Goal: Obtain resource: Download file/media

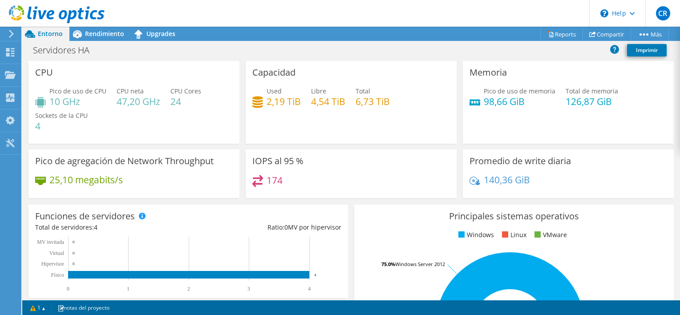
scroll to position [4, 0]
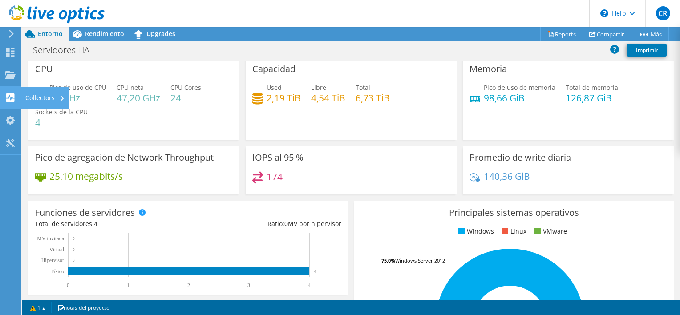
click at [37, 101] on div "Collectors" at bounding box center [45, 98] width 49 height 22
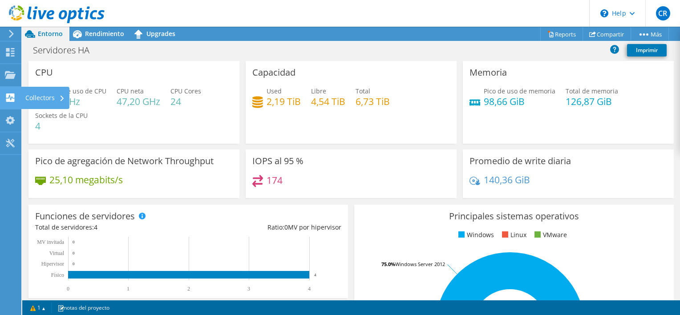
click at [36, 96] on div "Collectors" at bounding box center [45, 98] width 49 height 22
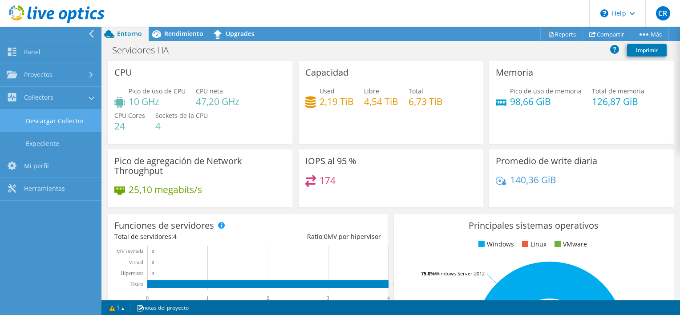
click at [76, 121] on link "Descargar Collector" at bounding box center [50, 120] width 101 height 23
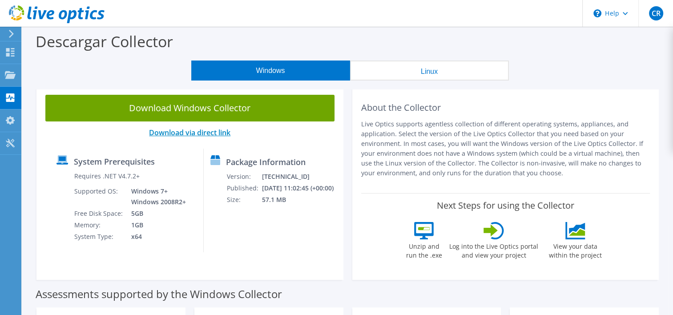
click at [229, 133] on link "Download via direct link" at bounding box center [189, 133] width 81 height 10
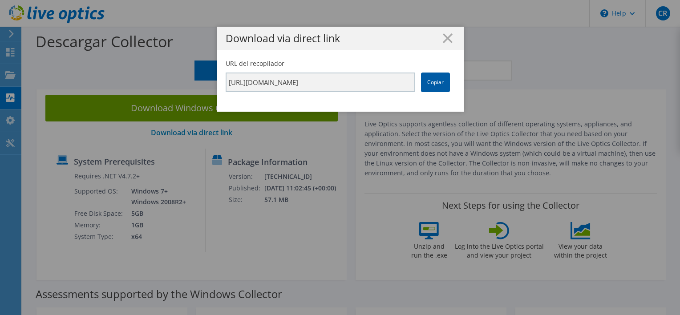
click at [431, 80] on link "Copiar" at bounding box center [435, 83] width 29 height 20
click at [444, 39] on line at bounding box center [447, 38] width 9 height 9
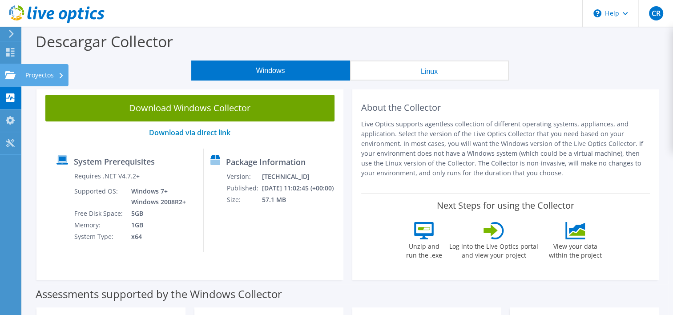
click at [26, 75] on div "Proyectos" at bounding box center [45, 75] width 48 height 22
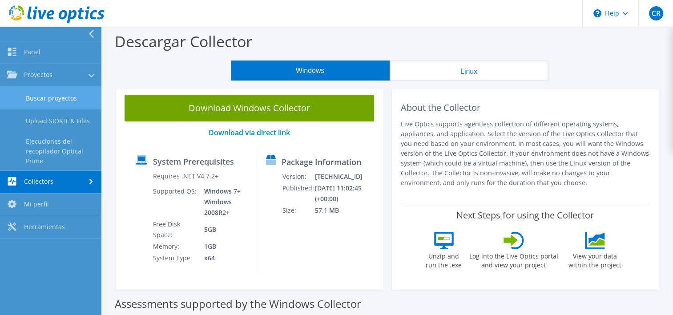
click at [65, 102] on link "Buscar proyectos" at bounding box center [50, 98] width 101 height 23
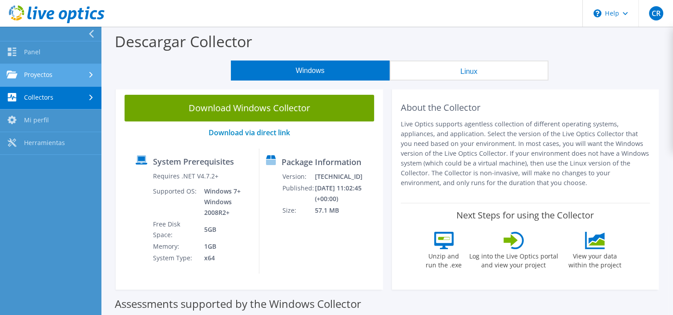
click at [39, 80] on link "Proyectos" at bounding box center [50, 75] width 101 height 23
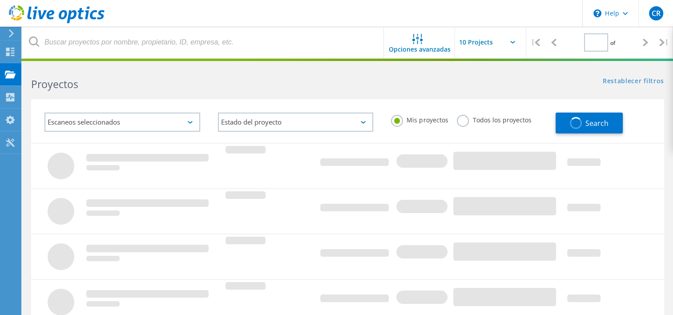
type input "1"
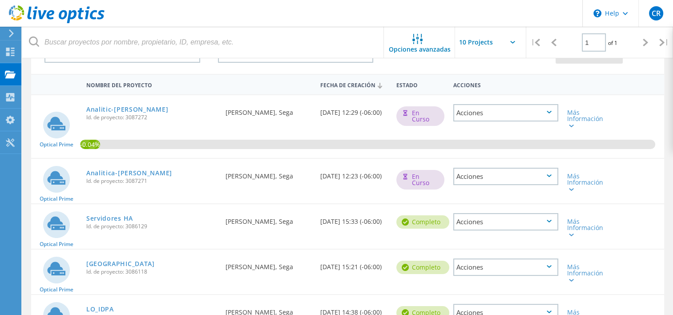
scroll to position [69, 0]
click at [128, 110] on link "Analitic-Novales" at bounding box center [127, 109] width 82 height 6
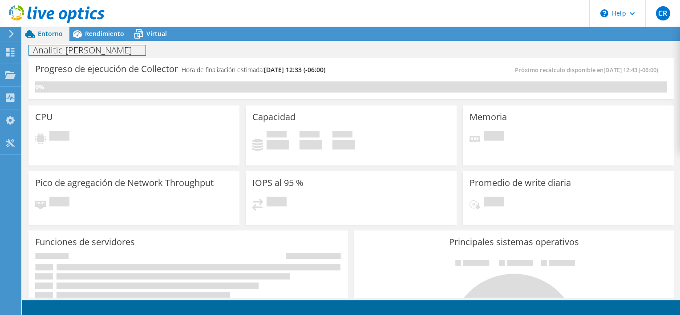
click at [92, 41] on div "Analitic-[PERSON_NAME] Imprimir" at bounding box center [351, 49] width 658 height 17
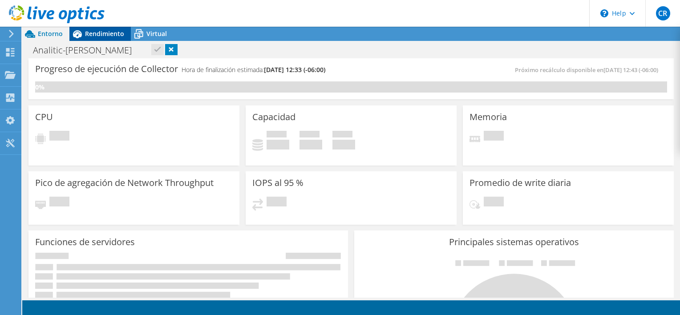
click at [105, 32] on span "Rendimiento" at bounding box center [104, 33] width 39 height 8
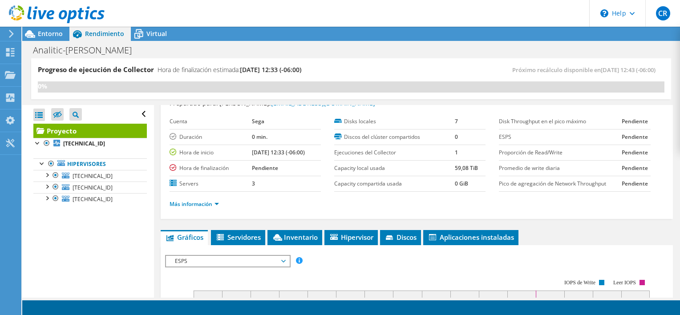
scroll to position [37, 0]
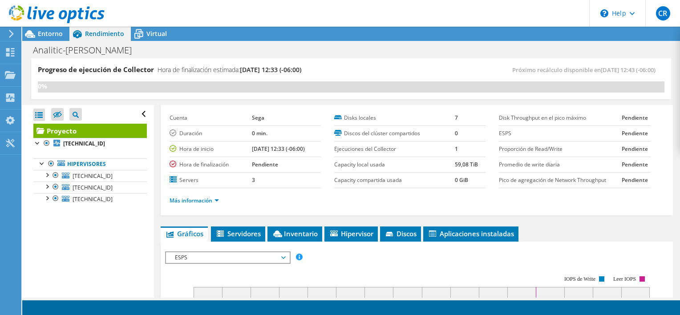
click at [239, 230] on span "Servidores" at bounding box center [237, 233] width 45 height 9
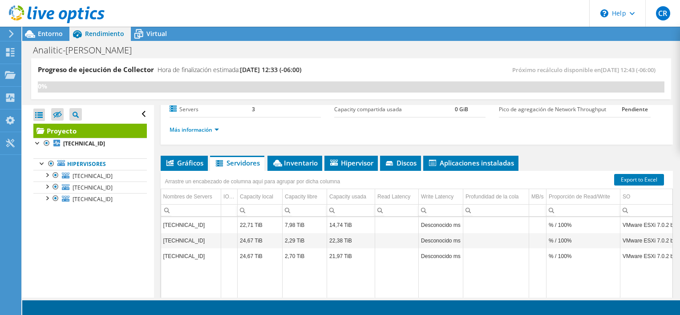
scroll to position [3, 0]
